Goal: Transaction & Acquisition: Book appointment/travel/reservation

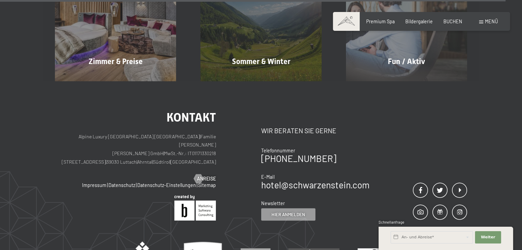
scroll to position [2869, 0]
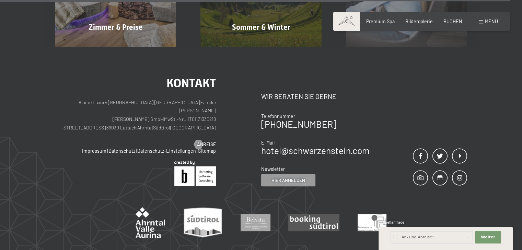
click at [488, 25] on div "Buchen Anfragen Premium Spa Bildergalerie BUCHEN Menü DE IT EN Gutschein Bilder…" at bounding box center [421, 21] width 153 height 7
click at [487, 20] on span "Menü" at bounding box center [491, 22] width 13 height 6
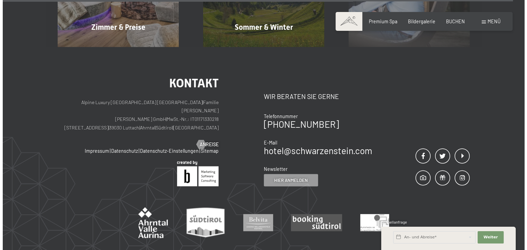
scroll to position [2886, 0]
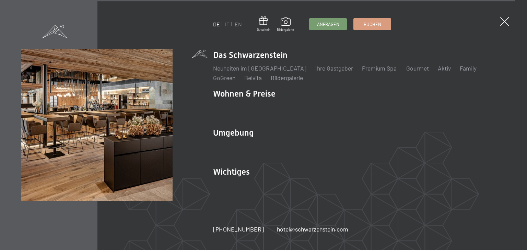
click at [499, 22] on div "DE IT EN Gutschein Bildergalerie Anfragen Buchen DE IT EN Das Schwarzenstein Ne…" at bounding box center [263, 125] width 527 height 250
click at [498, 22] on div "DE IT EN Gutschein Bildergalerie Anfragen Buchen DE IT EN Das Schwarzenstein Ne…" at bounding box center [263, 125] width 527 height 250
click at [502, 20] on span at bounding box center [504, 21] width 13 height 13
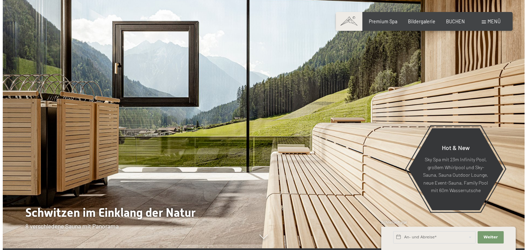
scroll to position [0, 0]
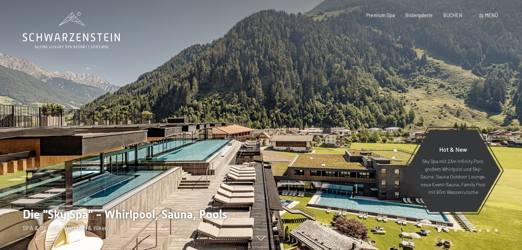
click at [486, 17] on span "Menü" at bounding box center [491, 15] width 13 height 6
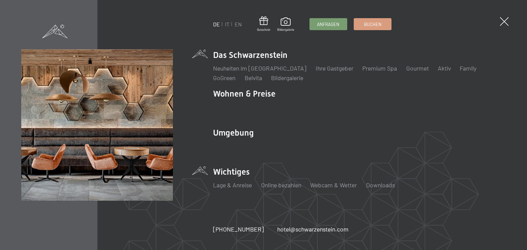
click at [225, 173] on li "Wichtiges Lage & Anreise Online bezahlen Webcam & Wetter Downloads" at bounding box center [359, 181] width 293 height 30
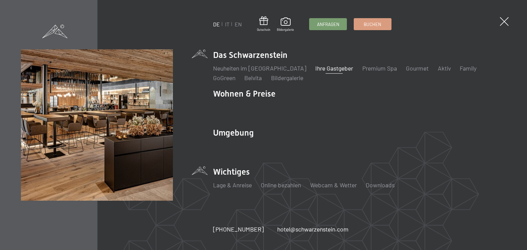
click at [316, 67] on link "Ihre Gastgeber" at bounding box center [334, 68] width 38 height 8
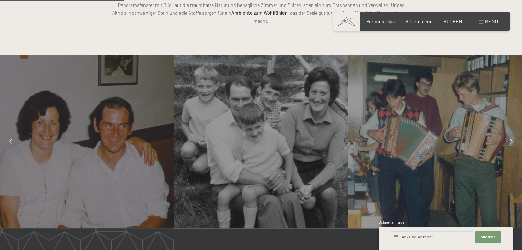
scroll to position [495, 0]
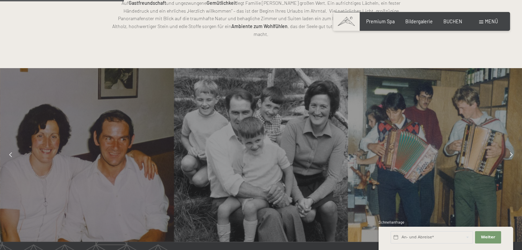
click at [508, 148] on div at bounding box center [511, 155] width 15 height 15
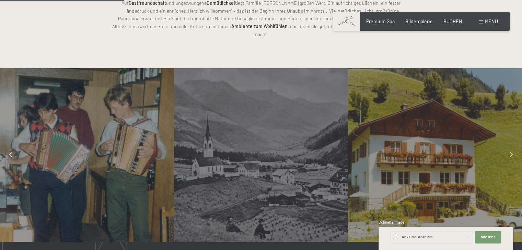
click at [507, 148] on div at bounding box center [511, 155] width 15 height 15
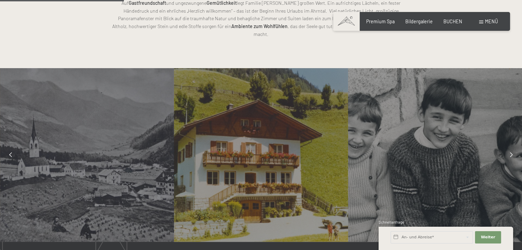
click at [507, 148] on div at bounding box center [511, 155] width 15 height 15
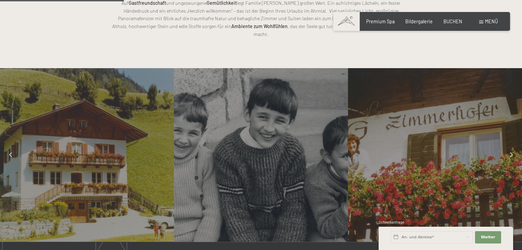
click at [507, 148] on div at bounding box center [511, 155] width 15 height 15
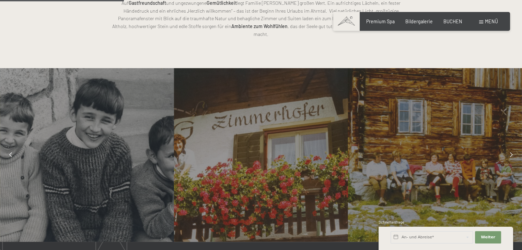
click at [507, 148] on div at bounding box center [511, 155] width 15 height 15
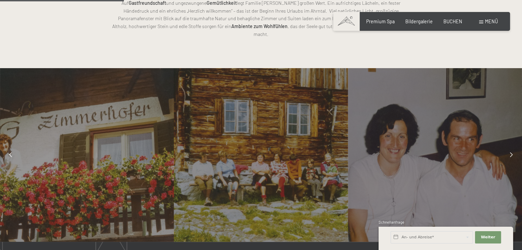
click at [507, 148] on div at bounding box center [511, 155] width 15 height 15
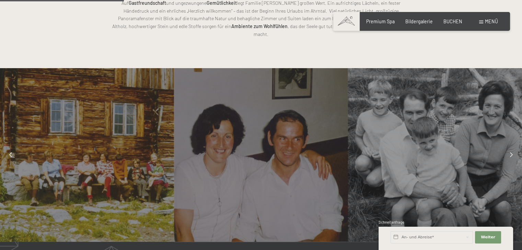
click at [506, 148] on div at bounding box center [511, 155] width 15 height 15
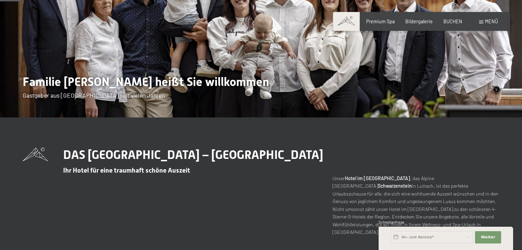
scroll to position [84, 0]
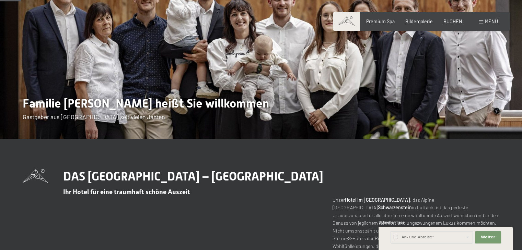
click at [162, 98] on span "Familie [PERSON_NAME] heißt Sie willkommen" at bounding box center [146, 103] width 246 height 14
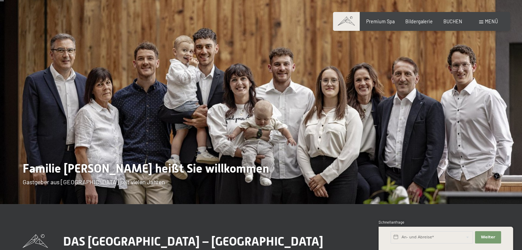
scroll to position [15, 0]
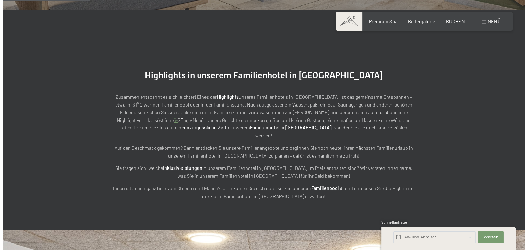
scroll to position [755, 0]
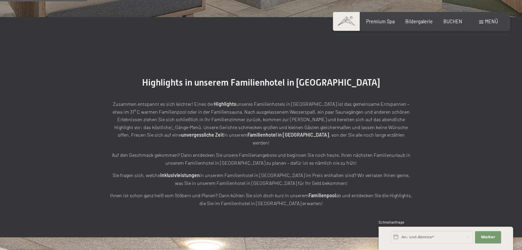
click at [485, 21] on span "Menü" at bounding box center [491, 22] width 13 height 6
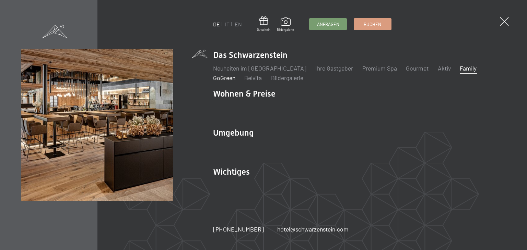
click at [235, 74] on link "GoGreen" at bounding box center [224, 78] width 22 height 8
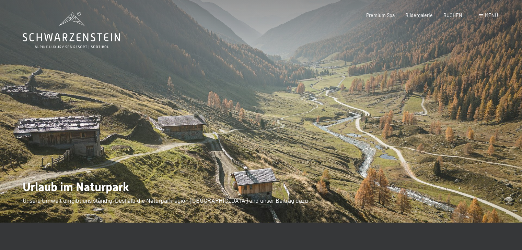
click at [495, 14] on span "Menü" at bounding box center [491, 15] width 13 height 6
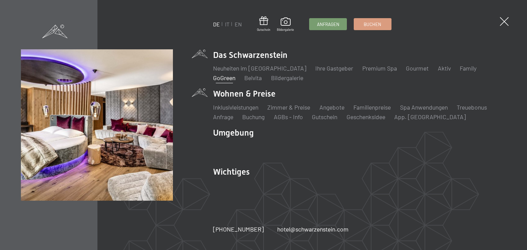
click at [240, 91] on li "Wohnen & Preise Inklusivleistungen Zimmer & Preise Liste Angebote Liste Familie…" at bounding box center [359, 104] width 293 height 33
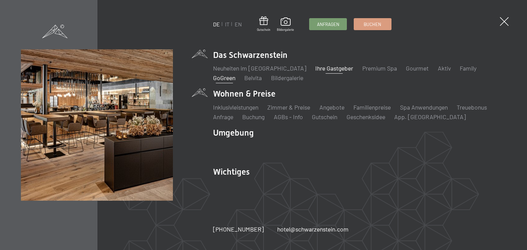
click at [318, 67] on link "Ihre Gastgeber" at bounding box center [334, 68] width 38 height 8
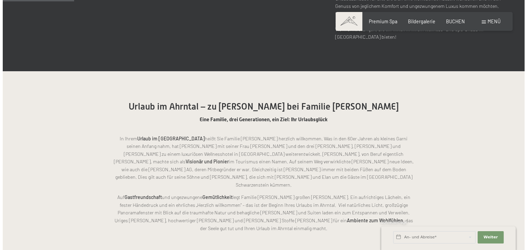
scroll to position [309, 0]
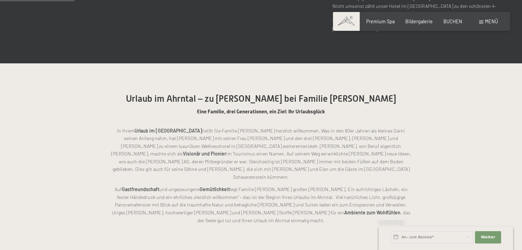
click at [492, 23] on span "Menü" at bounding box center [491, 22] width 13 height 6
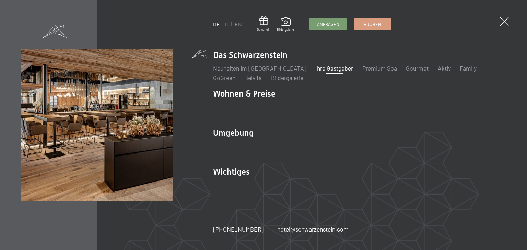
click at [326, 72] on link "Ihre Gastgeber" at bounding box center [334, 68] width 38 height 8
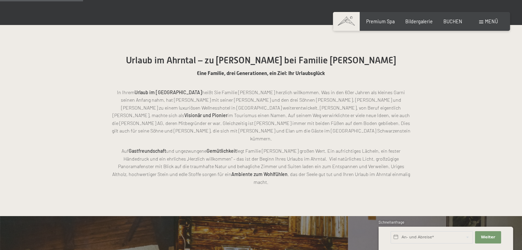
scroll to position [343, 0]
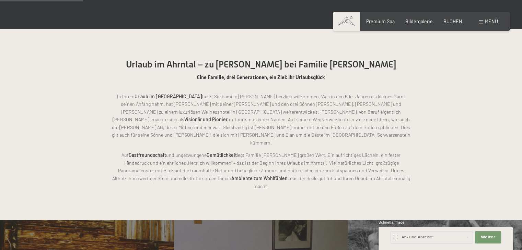
drag, startPoint x: 176, startPoint y: 93, endPoint x: 400, endPoint y: 125, distance: 225.9
click at [400, 125] on p "In Ihrem Urlaub im Ahrntal heißt Sie Familie [PERSON_NAME] herzlich willkommen.…" at bounding box center [261, 120] width 302 height 54
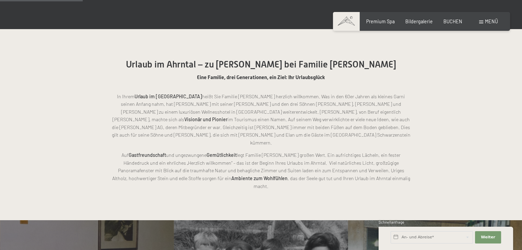
drag, startPoint x: 111, startPoint y: 87, endPoint x: 353, endPoint y: 130, distance: 245.2
click at [353, 130] on p "In Ihrem Urlaub im Ahrntal heißt Sie Familie [PERSON_NAME] herzlich willkommen.…" at bounding box center [261, 120] width 302 height 54
copy p "In Ihrem Urlaub im Ahrntal heißt Sie Familie [PERSON_NAME] herzlich willkommen.…"
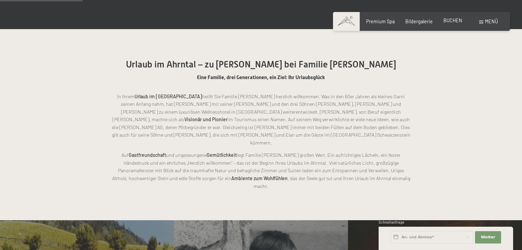
click at [449, 17] on span "BUCHEN" at bounding box center [452, 20] width 19 height 6
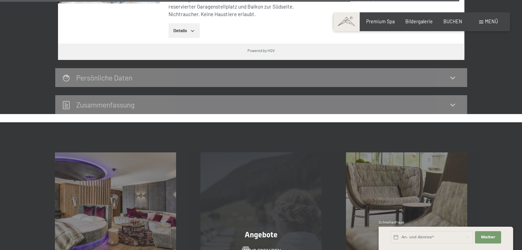
scroll to position [2058, 0]
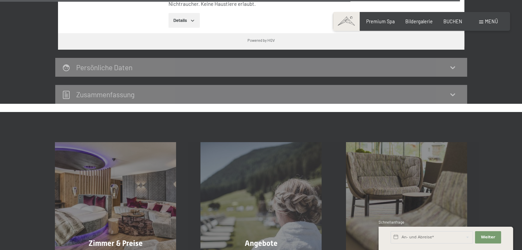
click at [131, 90] on h2 "Zusammen­fassung" at bounding box center [105, 94] width 58 height 9
click at [282, 62] on div "Persönliche Daten" at bounding box center [261, 67] width 398 height 10
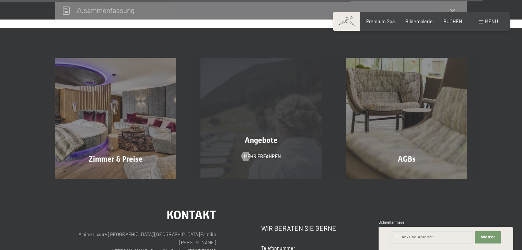
scroll to position [2161, 0]
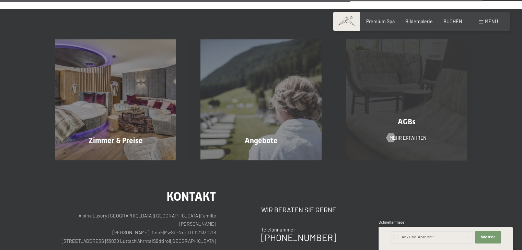
click at [420, 96] on div "AGBs Mehr erfahren" at bounding box center [405, 99] width 145 height 121
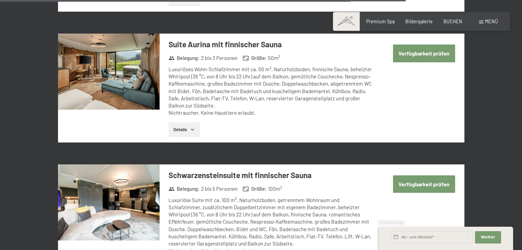
scroll to position [1818, 0]
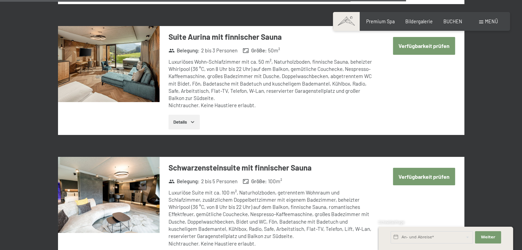
click at [454, 168] on button "Verfügbarkeit prüfen" at bounding box center [424, 176] width 62 height 17
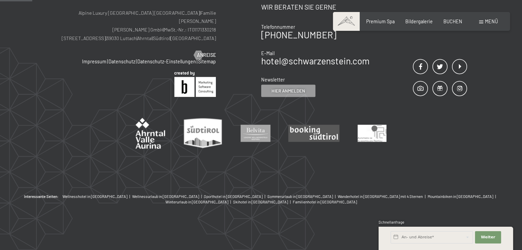
scroll to position [144, 0]
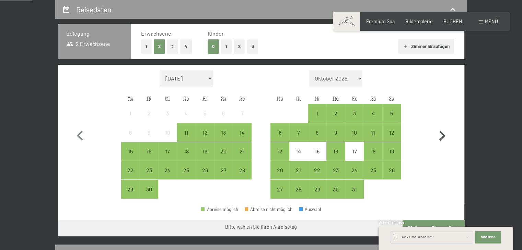
click at [447, 135] on icon "button" at bounding box center [442, 136] width 20 height 20
select select "2025-10-01"
select select "2025-11-01"
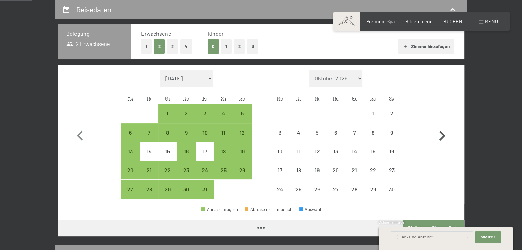
click at [447, 135] on icon "button" at bounding box center [442, 136] width 20 height 20
select select "2025-11-01"
select select "2025-12-01"
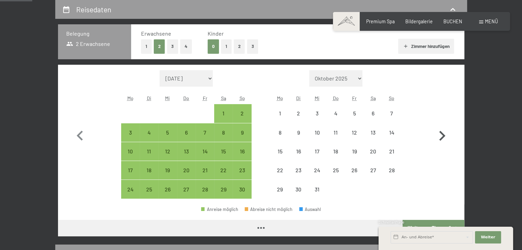
select select "2025-11-01"
select select "2025-12-01"
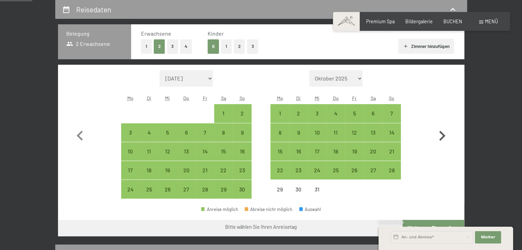
click at [447, 134] on icon "button" at bounding box center [442, 136] width 20 height 20
select select "2025-12-01"
select select "2026-01-01"
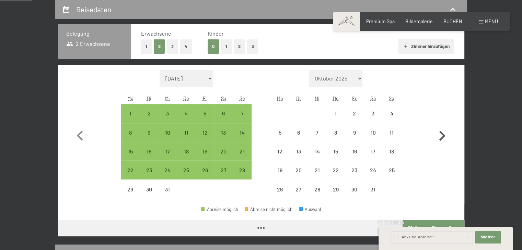
click at [448, 134] on icon "button" at bounding box center [442, 136] width 20 height 20
select select "2026-01-01"
select select "2026-02-01"
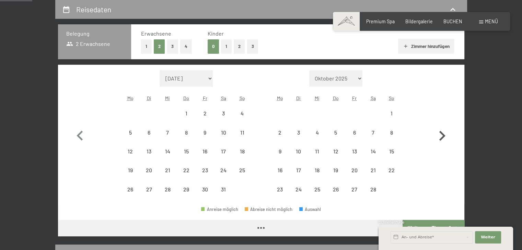
select select "2026-01-01"
select select "2026-02-01"
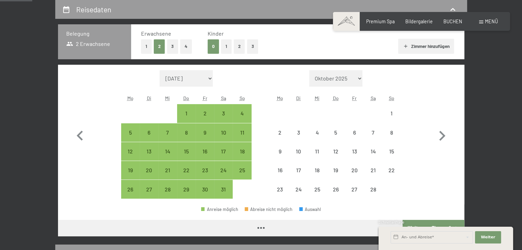
select select "2026-01-01"
select select "2026-02-01"
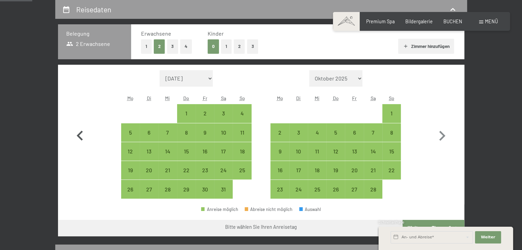
click at [84, 135] on icon "button" at bounding box center [80, 136] width 20 height 20
select select "2025-12-01"
select select "2026-01-01"
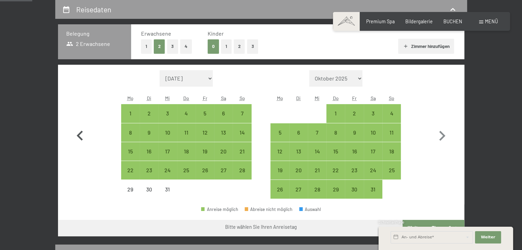
click at [84, 135] on icon "button" at bounding box center [80, 136] width 20 height 20
select select "2025-11-01"
select select "2025-12-01"
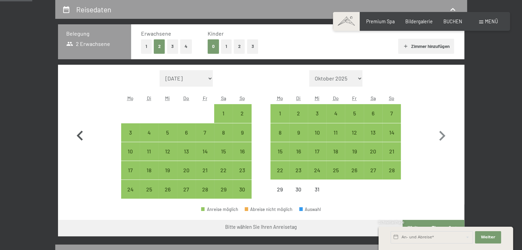
click at [84, 134] on icon "button" at bounding box center [80, 136] width 20 height 20
select select "2025-10-01"
select select "2025-11-01"
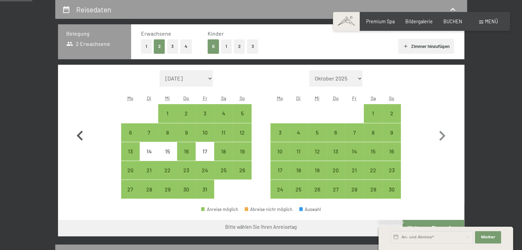
click at [84, 134] on icon "button" at bounding box center [80, 136] width 20 height 20
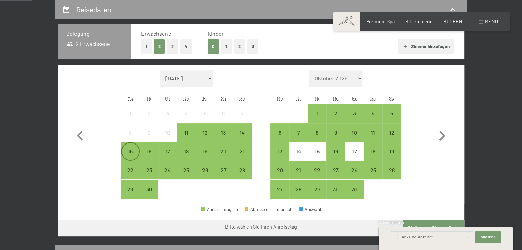
click at [136, 152] on div "15" at bounding box center [130, 157] width 17 height 17
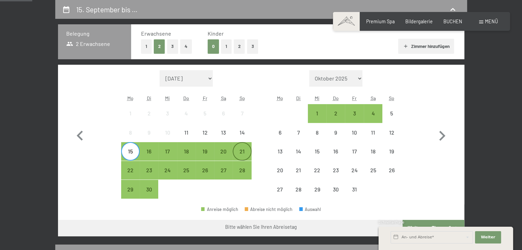
click at [239, 152] on div "21" at bounding box center [241, 157] width 17 height 17
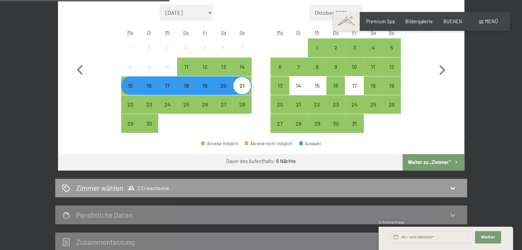
scroll to position [213, 0]
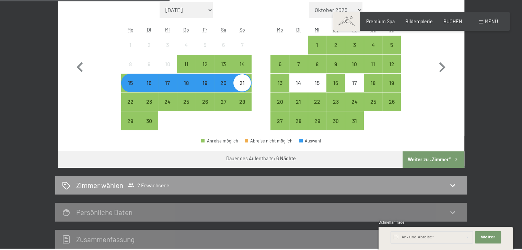
click at [423, 157] on button "Weiter zu „Zimmer“" at bounding box center [432, 160] width 61 height 16
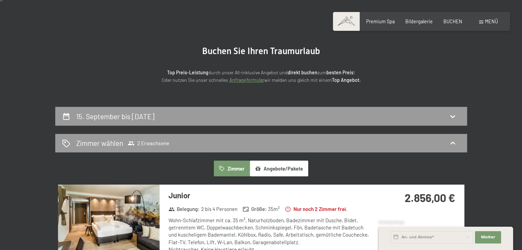
scroll to position [0, 0]
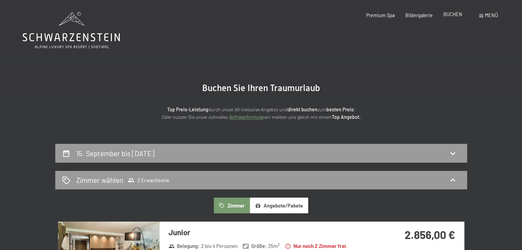
click at [450, 15] on span "BUCHEN" at bounding box center [452, 14] width 19 height 6
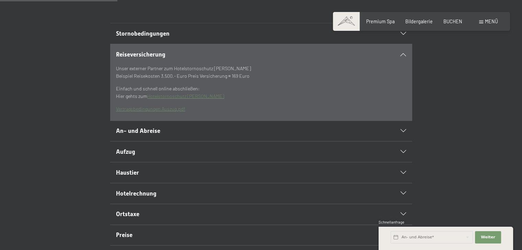
scroll to position [172, 0]
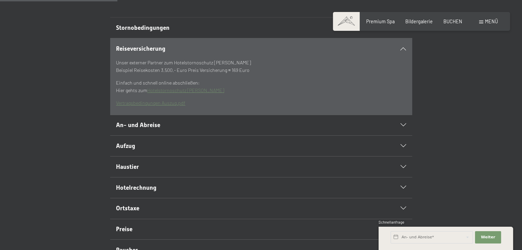
click at [132, 150] on span "Aufzug" at bounding box center [125, 146] width 19 height 7
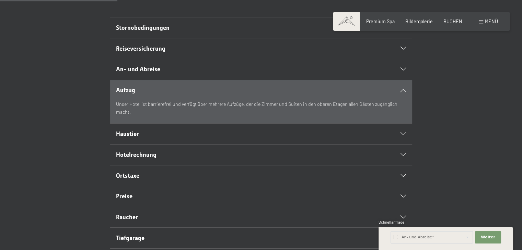
click at [139, 139] on h2 "Haustier" at bounding box center [246, 134] width 261 height 9
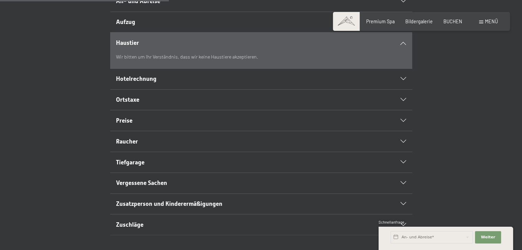
scroll to position [240, 0]
click at [139, 83] on h2 "Hotelrechnung" at bounding box center [246, 78] width 261 height 9
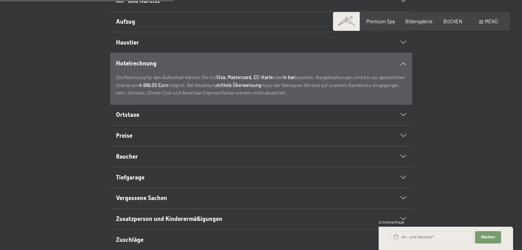
click at [142, 119] on h2 "Ortstaxe" at bounding box center [246, 115] width 261 height 9
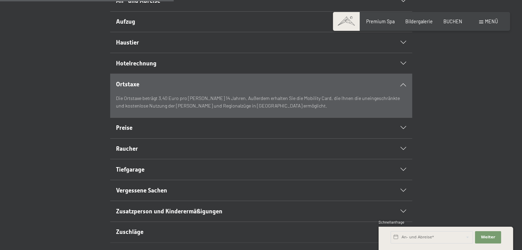
click at [144, 132] on h2 "Preise" at bounding box center [246, 128] width 261 height 9
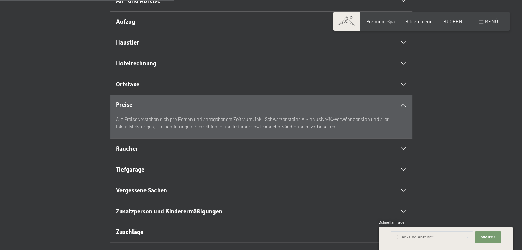
click at [153, 153] on h2 "Raucher" at bounding box center [246, 149] width 261 height 9
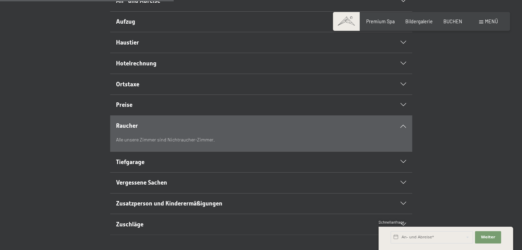
click at [161, 109] on h2 "Preise" at bounding box center [246, 105] width 261 height 9
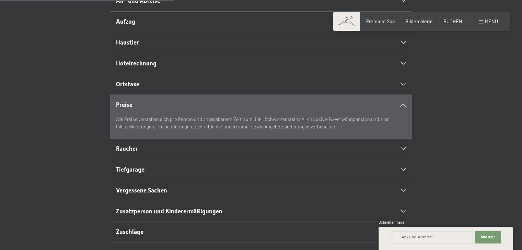
click at [158, 197] on div "Vergessene Sachen" at bounding box center [261, 190] width 290 height 21
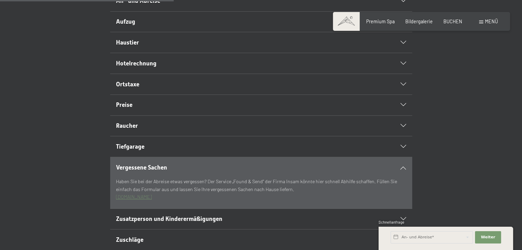
click at [165, 223] on span "Zusatzperson und Kinderermäßigungen" at bounding box center [169, 219] width 106 height 7
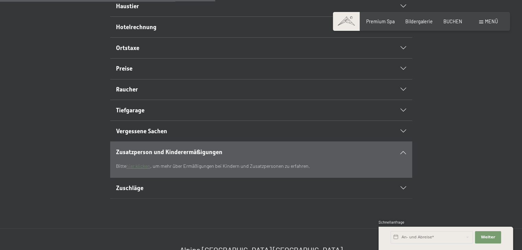
scroll to position [309, 0]
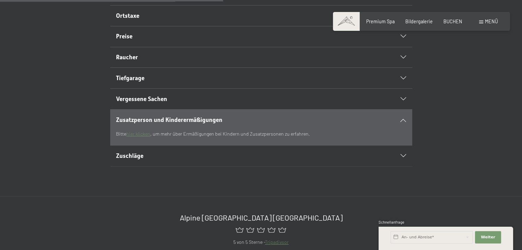
click at [147, 161] on h2 "Zuschläge" at bounding box center [246, 156] width 261 height 9
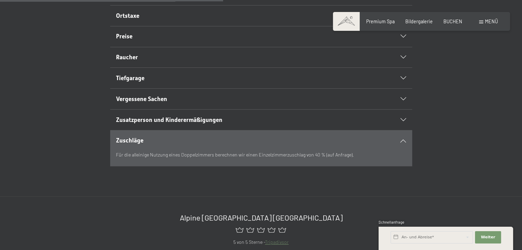
click at [138, 103] on div "Vergessene Sachen" at bounding box center [261, 99] width 290 height 21
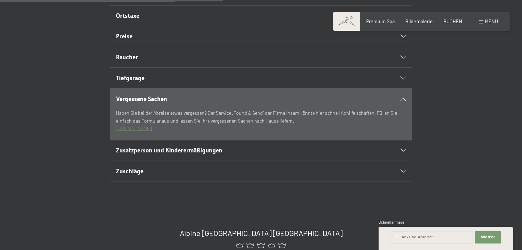
click at [136, 82] on span "Tiefgarage" at bounding box center [130, 78] width 28 height 7
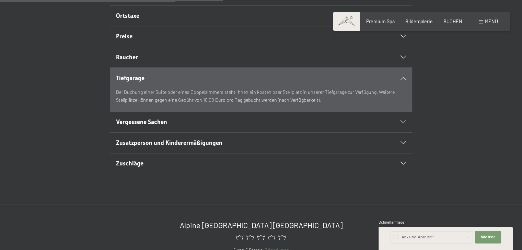
click at [133, 47] on div "Preise" at bounding box center [261, 36] width 290 height 21
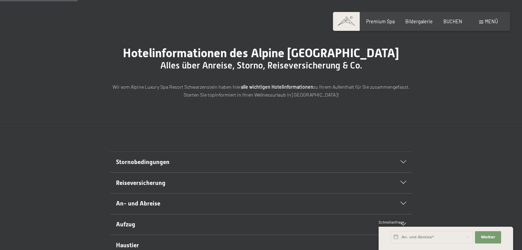
scroll to position [0, 0]
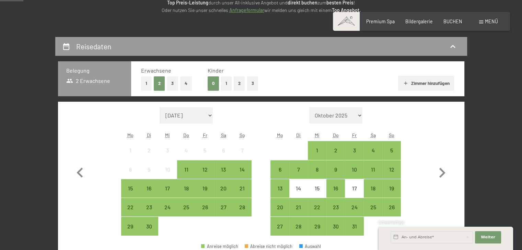
scroll to position [103, 0]
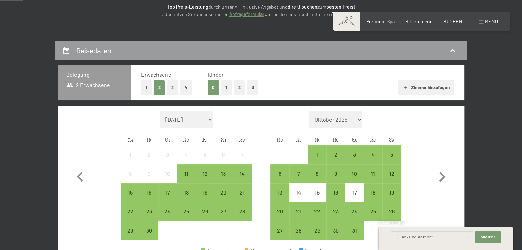
click at [426, 86] on button "Zimmer hinzufügen" at bounding box center [426, 87] width 56 height 15
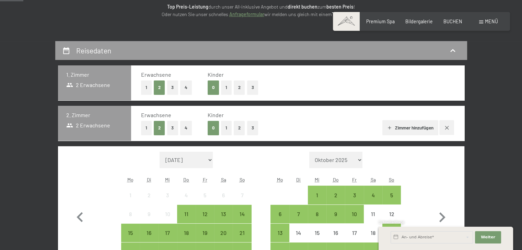
click at [418, 84] on div "Erwachsene 1 2 3 4 Kinder 0 1 2 3" at bounding box center [297, 83] width 313 height 24
click at [419, 129] on button "Zimmer hinzufügen" at bounding box center [410, 127] width 56 height 15
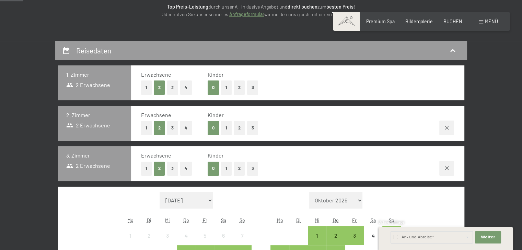
click at [449, 164] on button "button" at bounding box center [446, 168] width 15 height 15
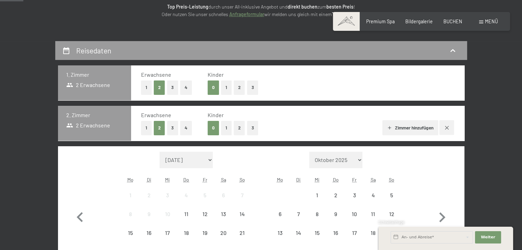
click at [447, 129] on icon "button" at bounding box center [446, 127] width 5 height 5
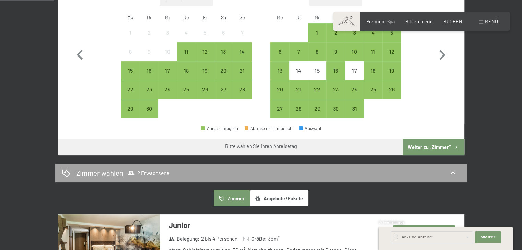
scroll to position [240, 0]
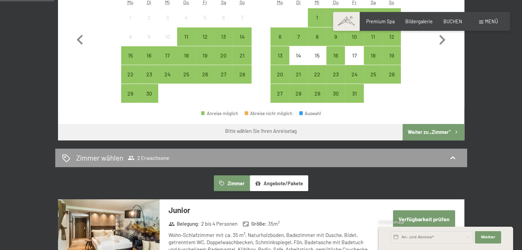
click at [277, 183] on button "Angebote/Pakete" at bounding box center [279, 184] width 58 height 16
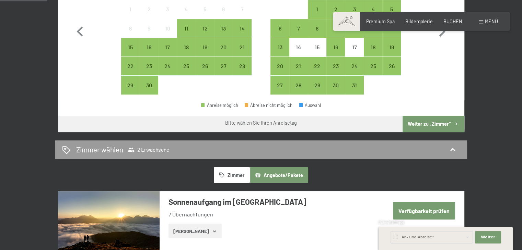
scroll to position [309, 0]
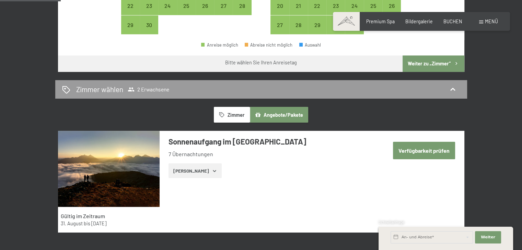
click at [425, 151] on button "Verfügbarkeit prüfen" at bounding box center [424, 150] width 62 height 17
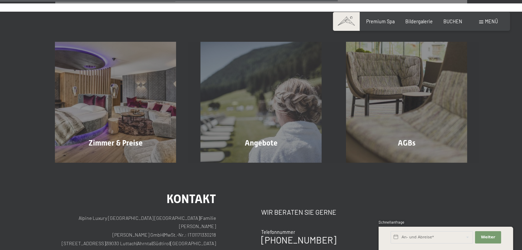
scroll to position [551, 0]
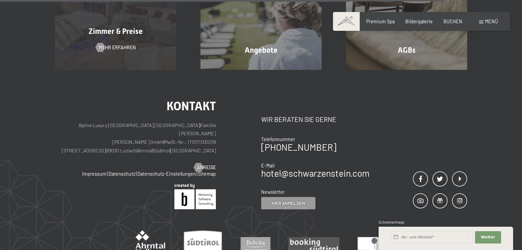
click at [143, 42] on div "Zimmer & Preise Mehr erfahren" at bounding box center [115, 9] width 145 height 121
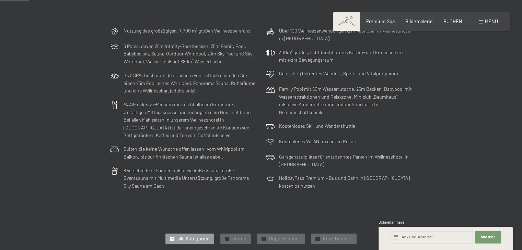
scroll to position [69, 0]
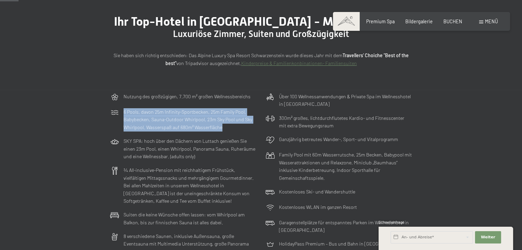
drag, startPoint x: 122, startPoint y: 114, endPoint x: 223, endPoint y: 129, distance: 102.0
click at [223, 129] on div "6 Pools, davon 25m Infinity-Sportbecken, 25m Family Pool, Babybecken, Sauna-Out…" at bounding box center [183, 119] width 152 height 29
copy p "6 Pools, davon 25m Infinity-Sportbecken, 25m Family Pool, Babybecken, Sauna-Out…"
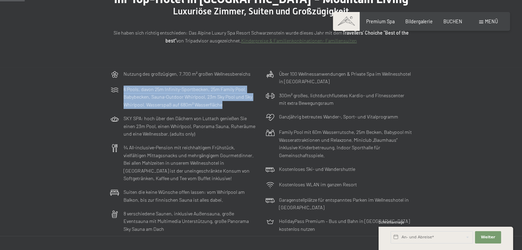
scroll to position [103, 0]
